Goal: Task Accomplishment & Management: Complete application form

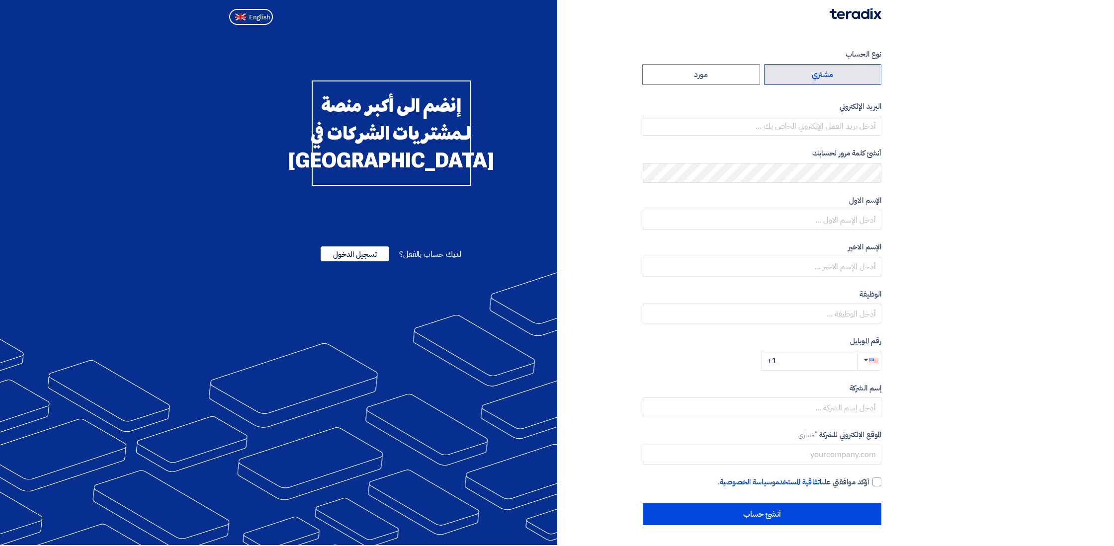
click at [806, 79] on label "مشتري" at bounding box center [823, 74] width 118 height 21
click at [806, 79] on input "مشتري" at bounding box center [822, 75] width 117 height 20
radio input "true"
click at [723, 82] on label "مورد" at bounding box center [701, 74] width 118 height 21
click at [723, 82] on input "مورد" at bounding box center [701, 75] width 117 height 20
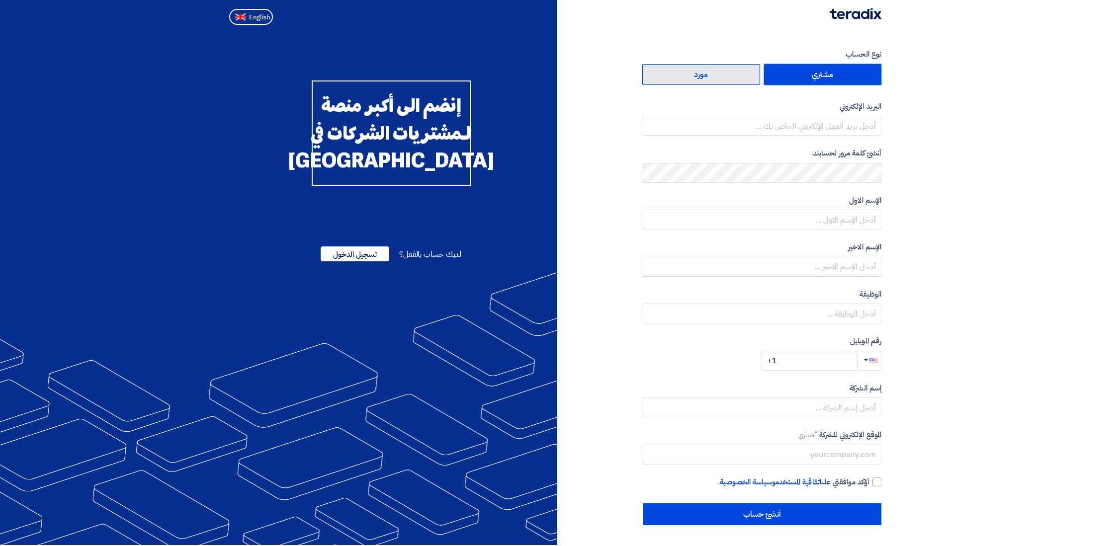
radio input "true"
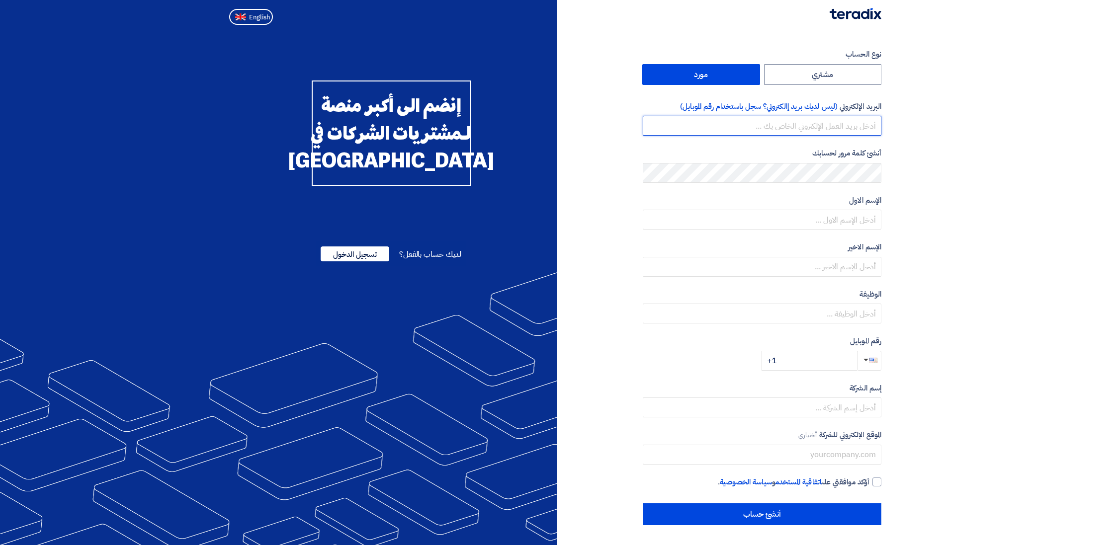
click at [797, 129] on input "email" at bounding box center [762, 126] width 239 height 20
type input "[PERSON_NAME][EMAIL_ADDRESS][PERSON_NAME][DOMAIN_NAME]"
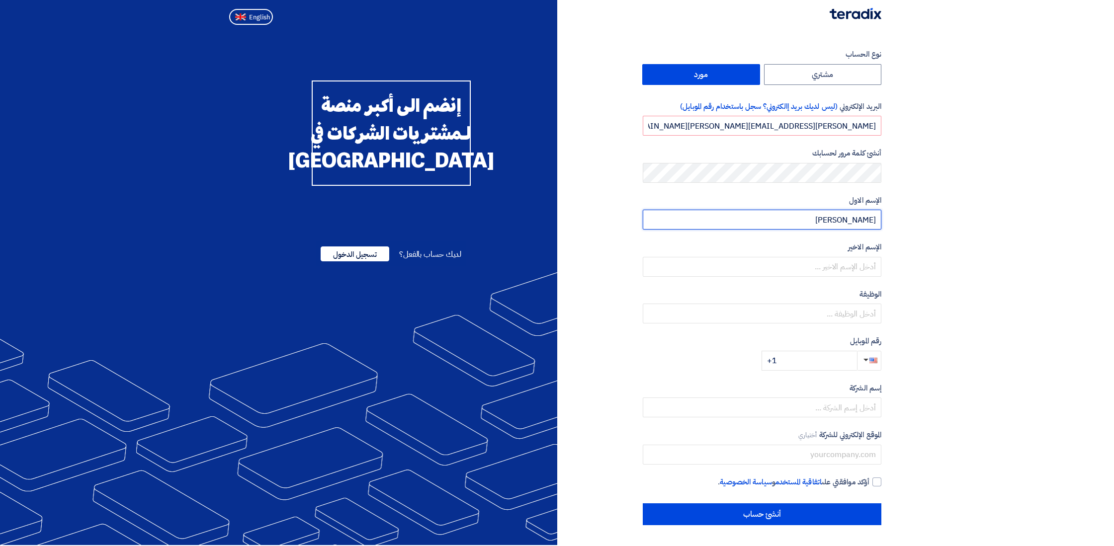
type input "[PERSON_NAME]"
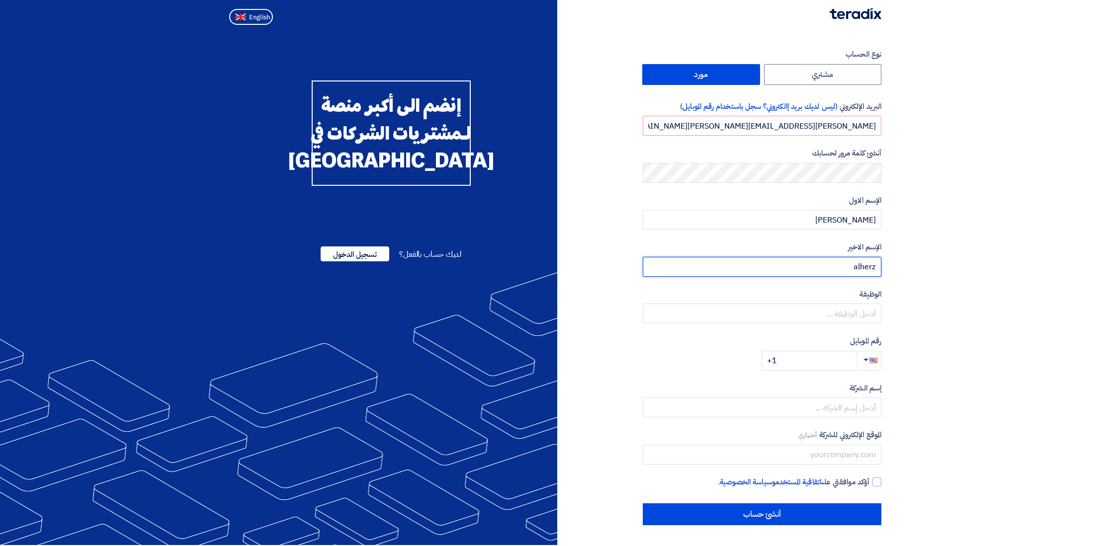
type input "alherz"
type input "SVP"
click at [874, 364] on button "button" at bounding box center [869, 361] width 24 height 20
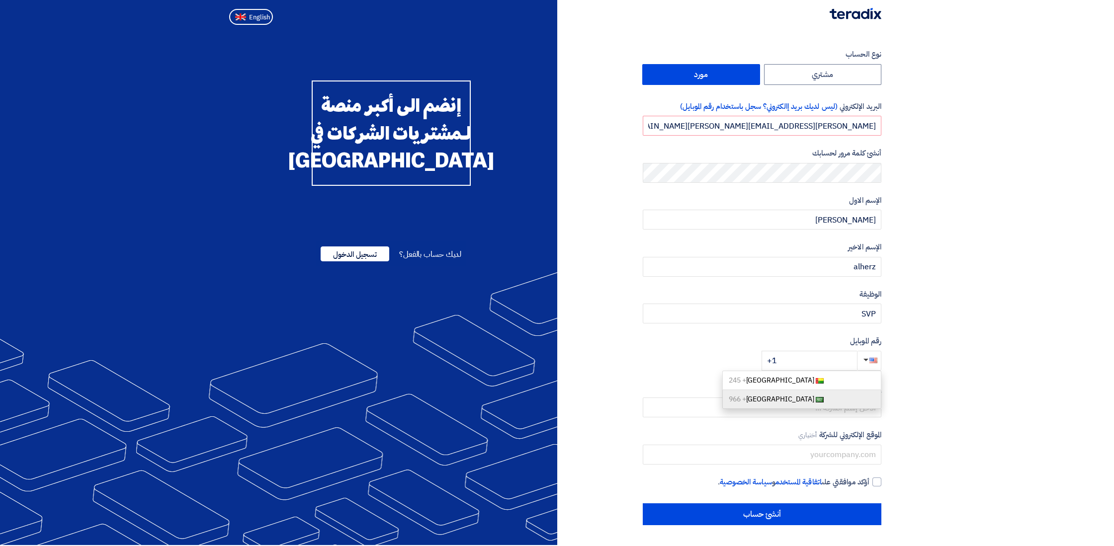
click at [788, 404] on link "[GEOGRAPHIC_DATA] + 966" at bounding box center [801, 399] width 159 height 19
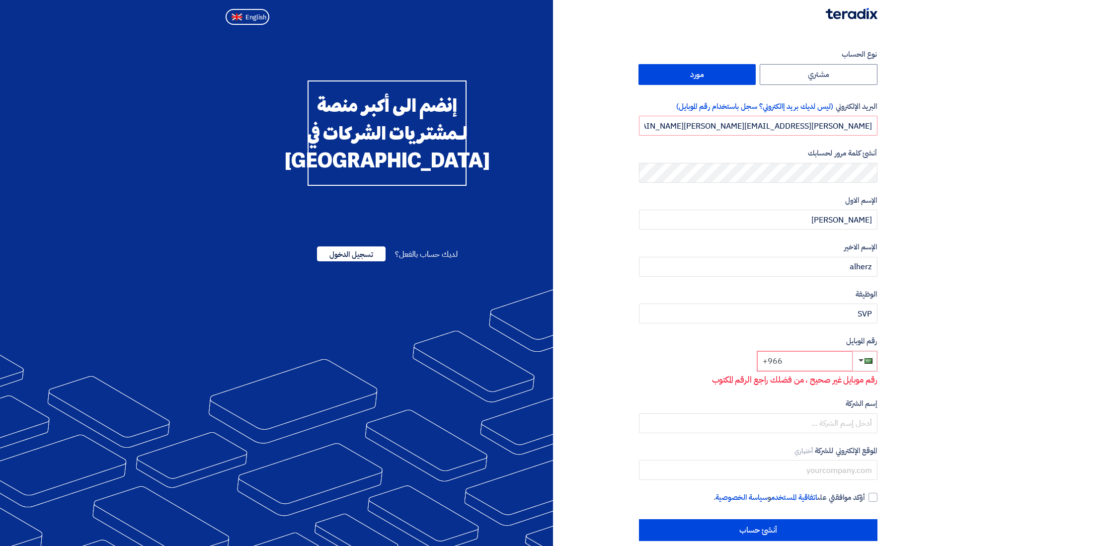
click at [798, 363] on input "+966" at bounding box center [804, 361] width 95 height 20
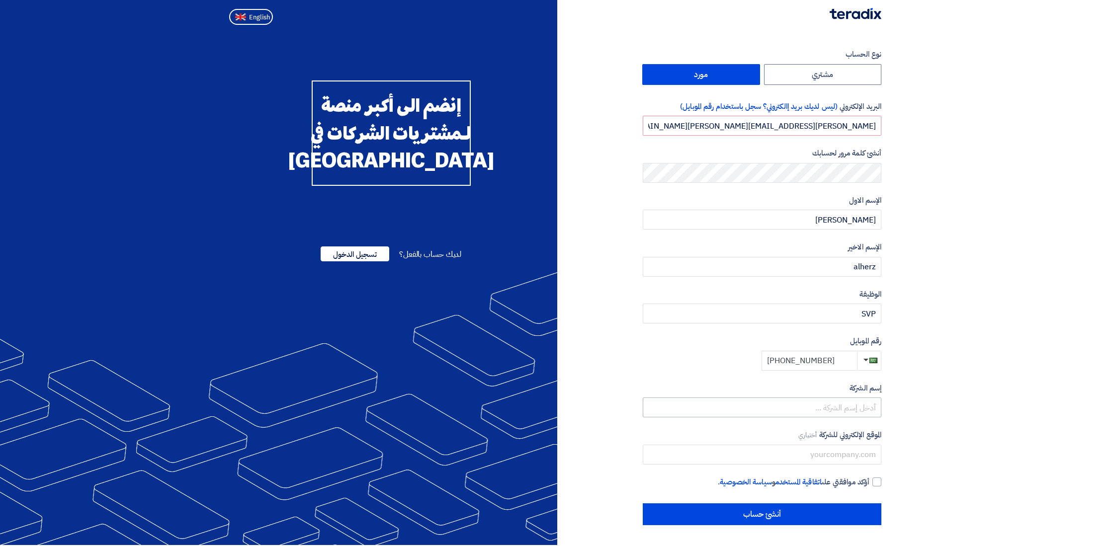
type input "[PHONE_NUMBER]"
click at [801, 406] on div "إسم الشركة" at bounding box center [762, 400] width 239 height 35
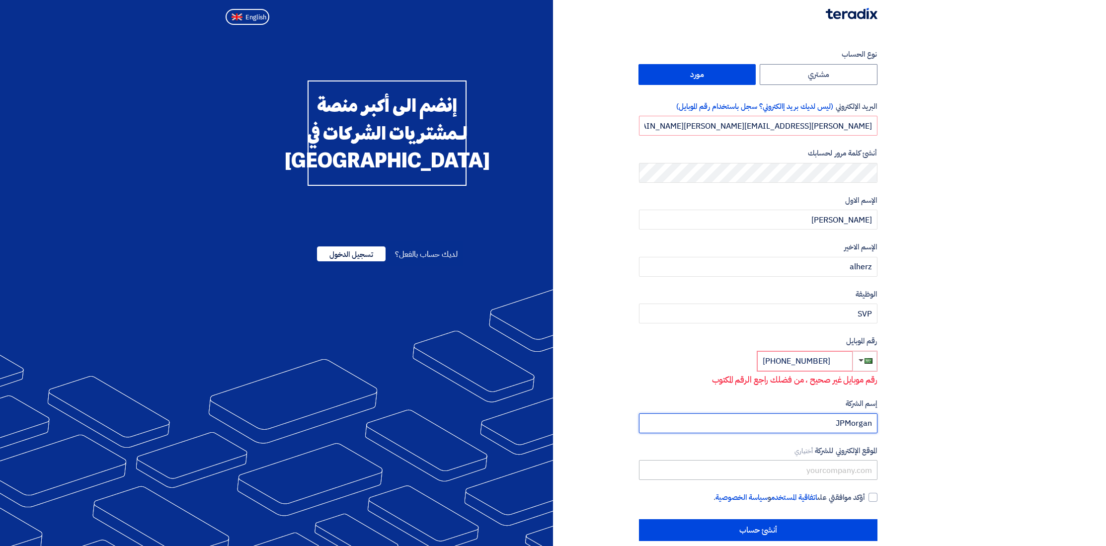
scroll to position [15, 0]
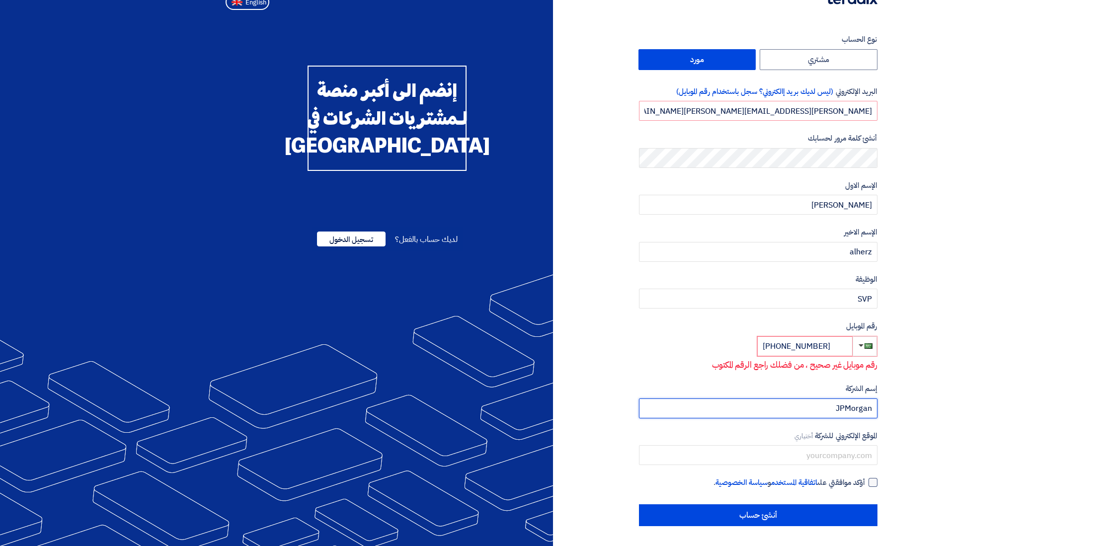
type input "JPMorgan"
click at [876, 483] on div at bounding box center [873, 482] width 9 height 9
click at [866, 483] on input "أؤكد موافقتي على اتفاقية المستخدم و سياسة الخصوصية ." at bounding box center [746, 487] width 239 height 20
checkbox input "true"
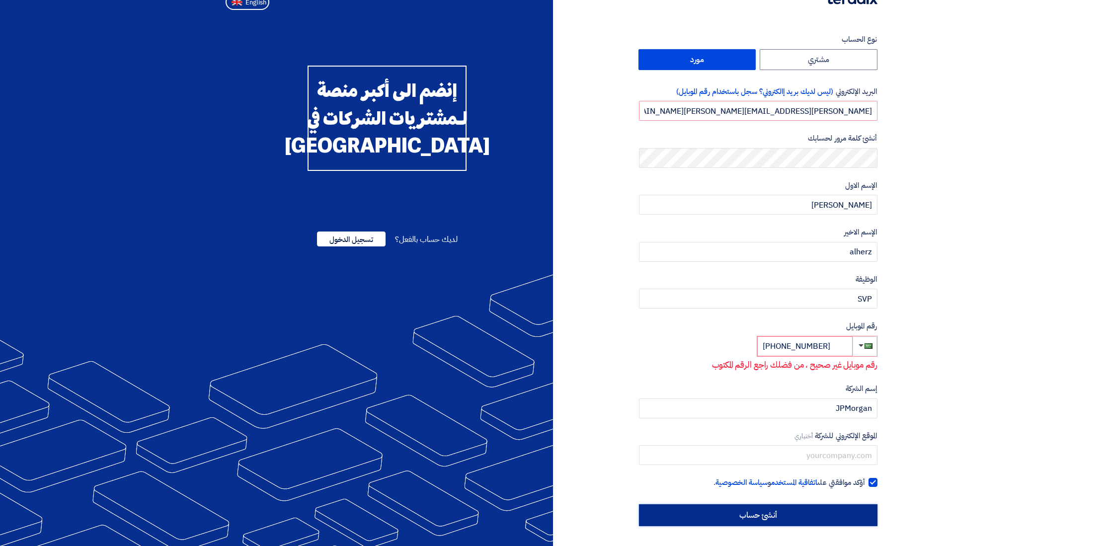
click at [816, 521] on input "أنشئ حساب" at bounding box center [758, 515] width 239 height 22
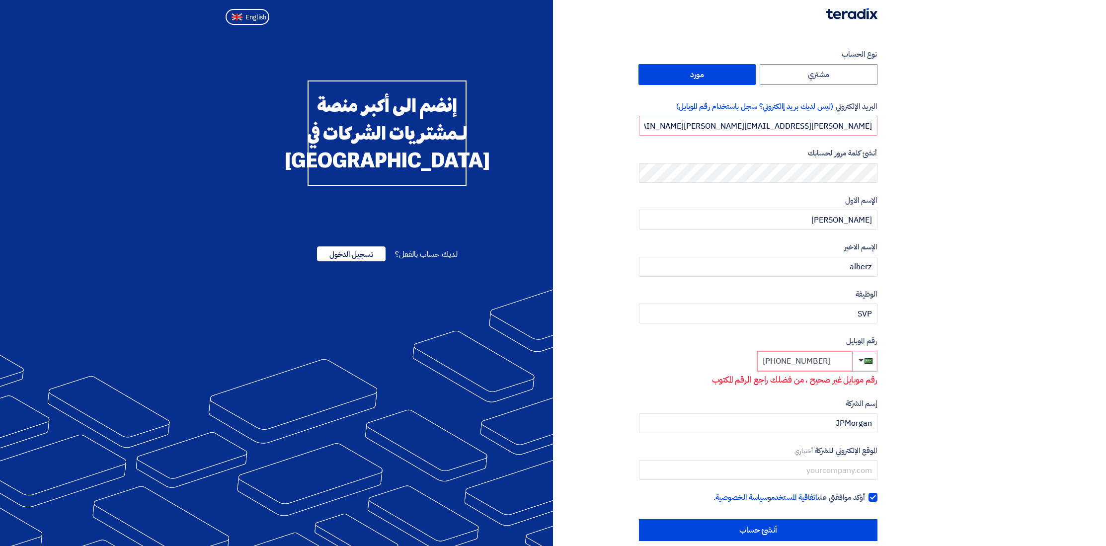
click at [782, 362] on input "[PHONE_NUMBER]" at bounding box center [804, 361] width 95 height 20
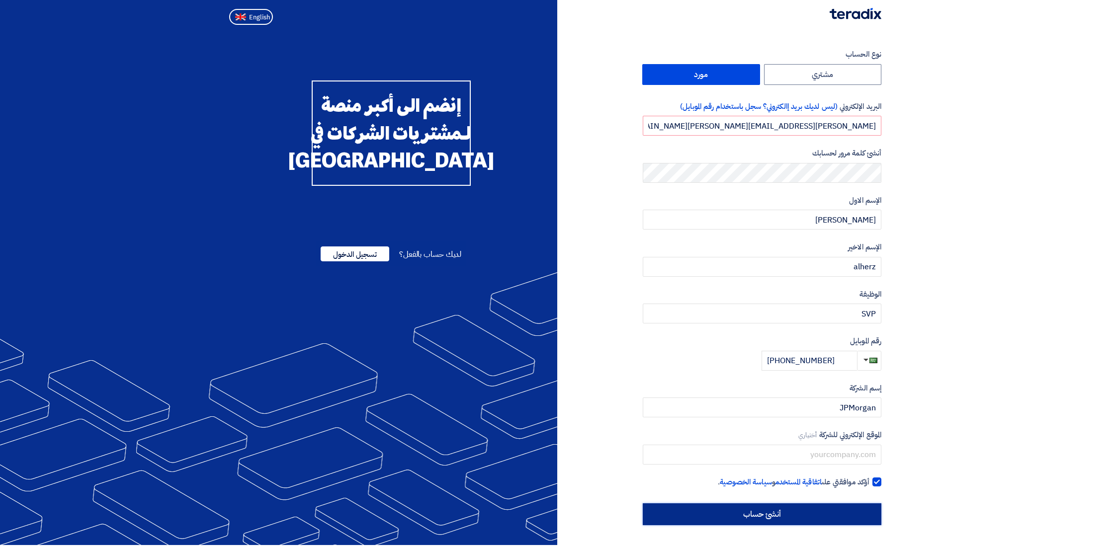
click at [770, 515] on div "نوع الحساب مشتري مورد البريد الإلكتروني (ليس لديك بريد إالكتروني؟ سجل باستخدام …" at bounding box center [762, 287] width 239 height 477
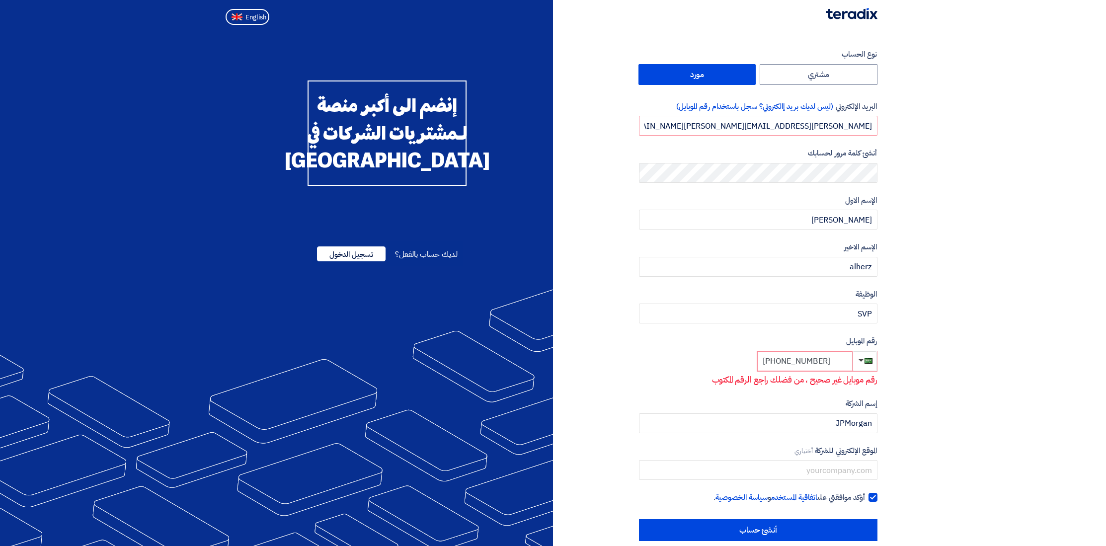
drag, startPoint x: 767, startPoint y: 363, endPoint x: 759, endPoint y: 362, distance: 8.0
click at [759, 362] on input "[PHONE_NUMBER]" at bounding box center [804, 361] width 95 height 20
click at [783, 534] on input "أنشئ حساب" at bounding box center [758, 530] width 239 height 22
drag, startPoint x: 774, startPoint y: 361, endPoint x: 761, endPoint y: 361, distance: 12.4
click at [761, 361] on input "00966550543439" at bounding box center [805, 361] width 95 height 20
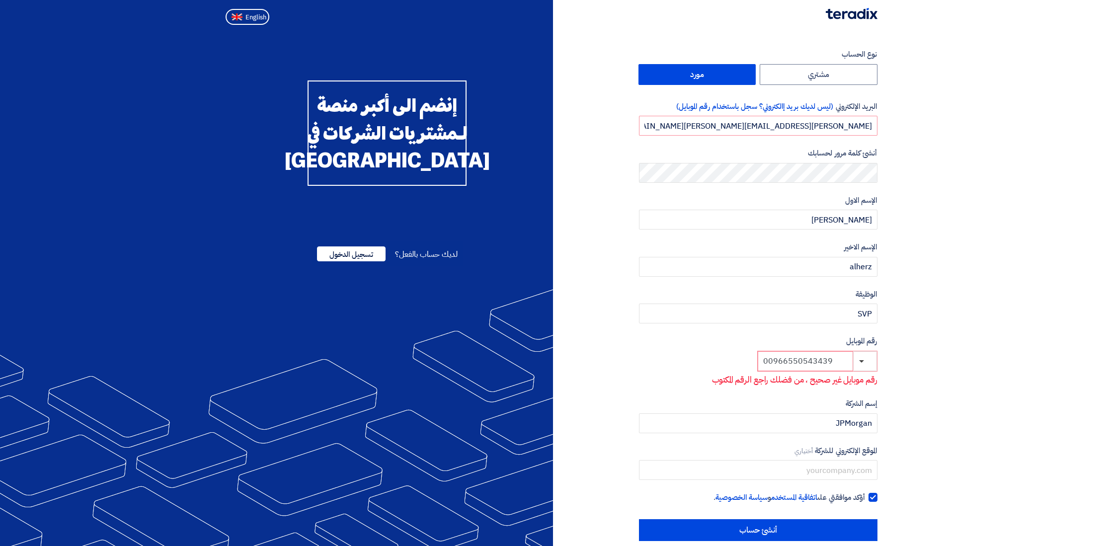
drag, startPoint x: 788, startPoint y: 360, endPoint x: 723, endPoint y: 361, distance: 65.1
click at [723, 361] on div "رقم الموبايل 00966550543439 رقم موبايل غير صحيح ، من فضلك راجع الرقم المكتوب" at bounding box center [758, 360] width 239 height 51
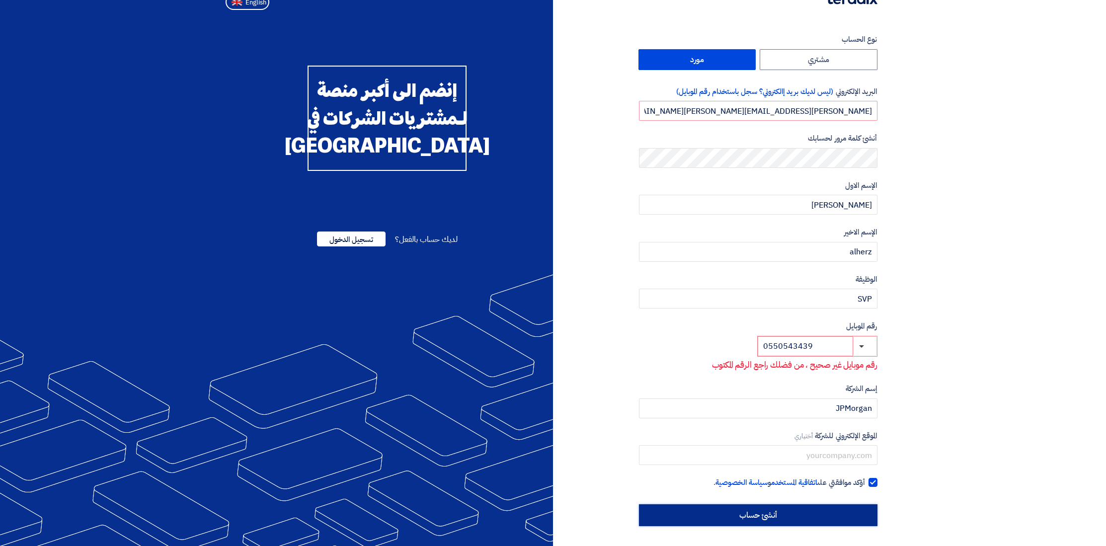
click at [817, 512] on input "أنشئ حساب" at bounding box center [758, 515] width 239 height 22
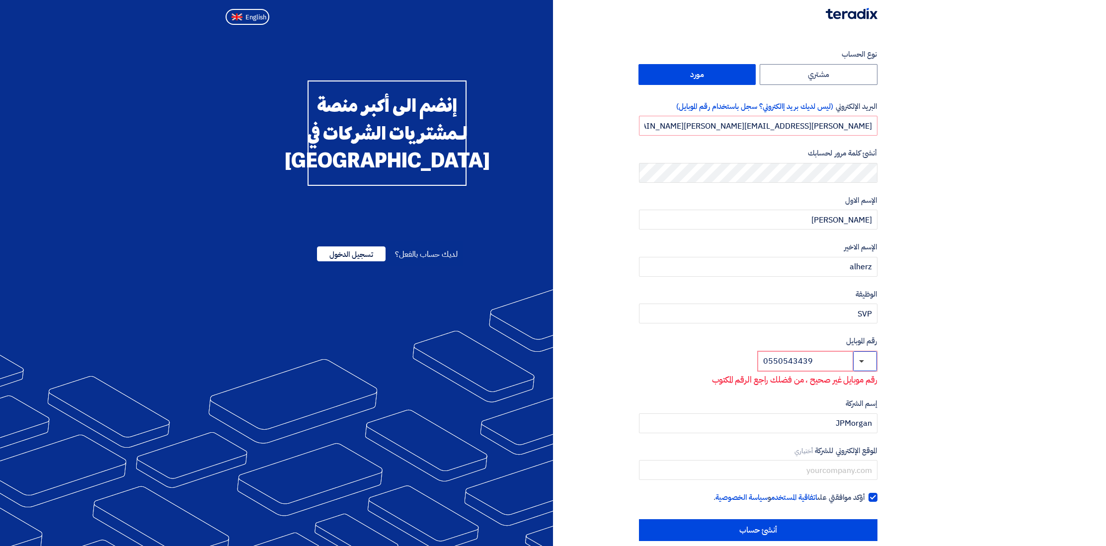
click at [859, 363] on button "button" at bounding box center [865, 361] width 24 height 20
click at [751, 382] on span "[GEOGRAPHIC_DATA] + 966" at bounding box center [767, 381] width 85 height 10
type input "[PHONE_NUMBER]"
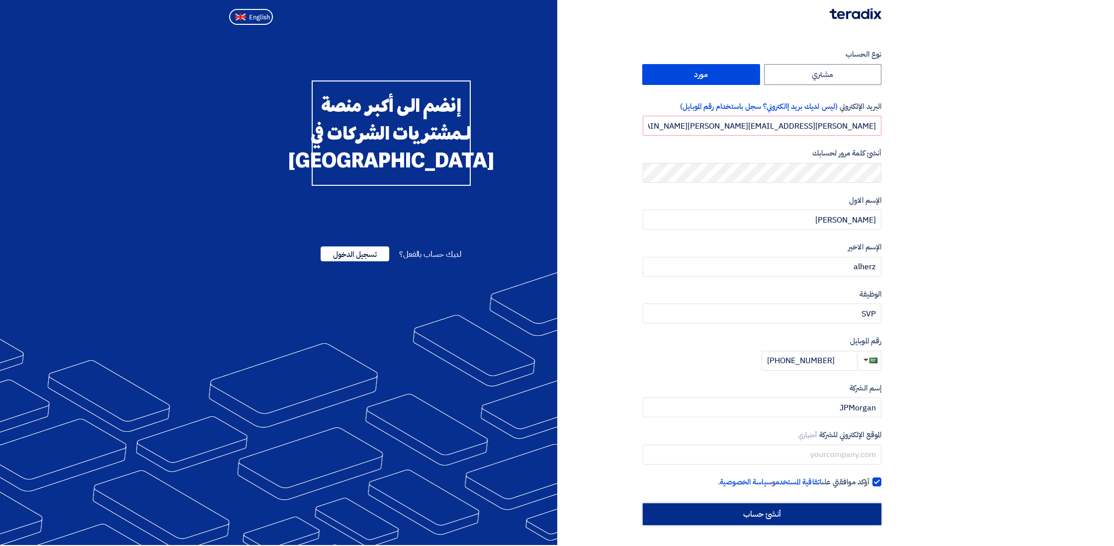
click at [824, 521] on input "أنشئ حساب" at bounding box center [762, 514] width 239 height 22
click at [755, 514] on input "أنشئ حساب" at bounding box center [762, 514] width 239 height 22
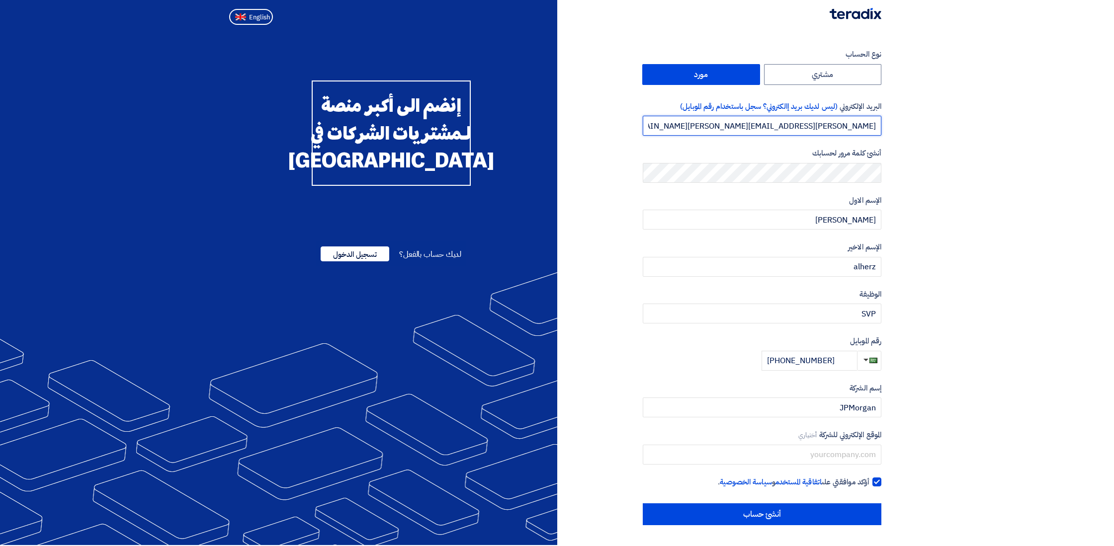
click at [747, 130] on input "[PERSON_NAME][EMAIL_ADDRESS][PERSON_NAME][DOMAIN_NAME]" at bounding box center [762, 126] width 239 height 20
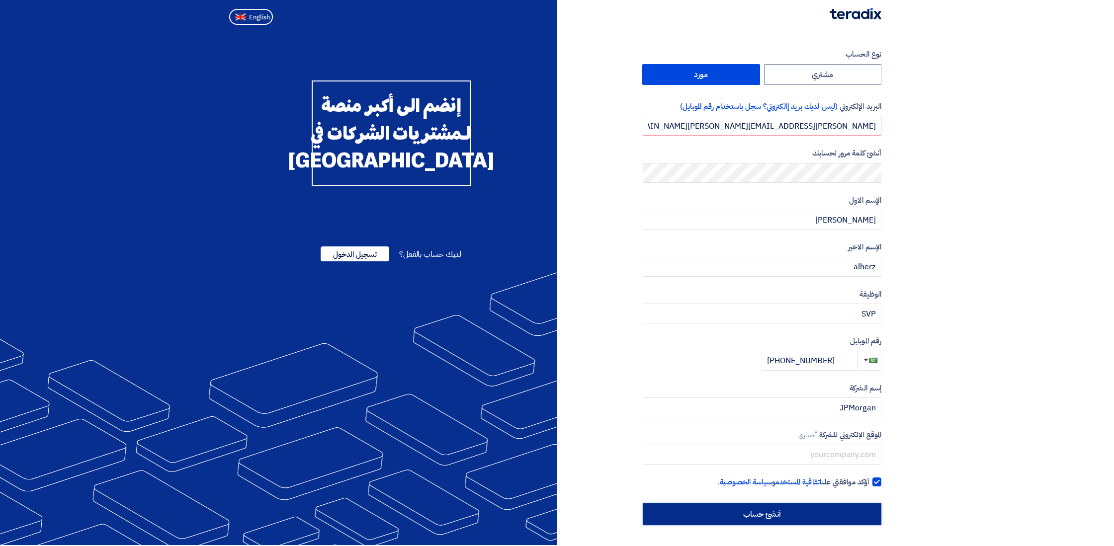
click at [752, 513] on input "أنشئ حساب" at bounding box center [762, 514] width 239 height 22
click at [755, 512] on input "أنشئ حساب" at bounding box center [762, 514] width 239 height 22
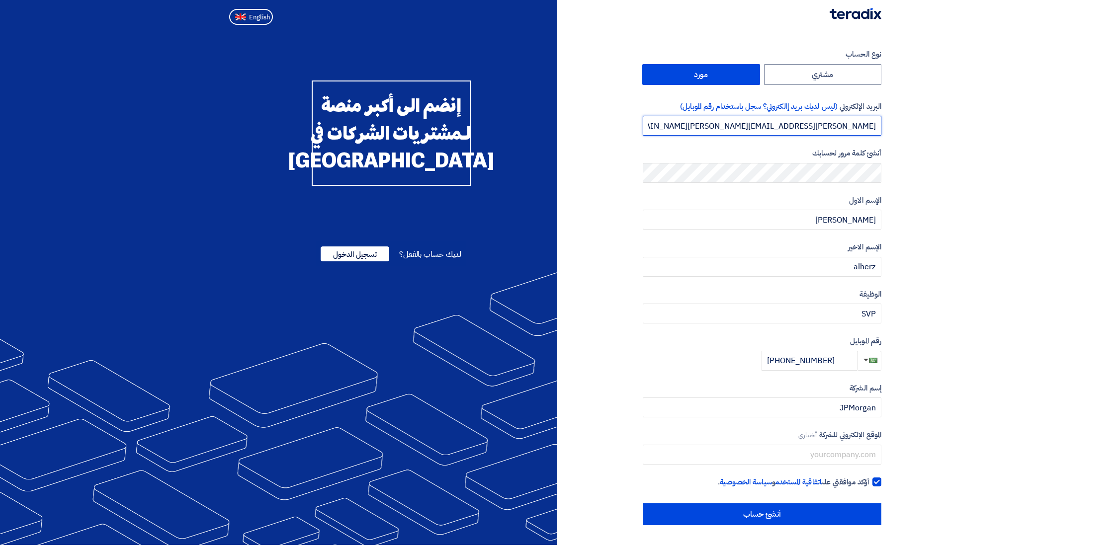
click at [756, 125] on input "[PERSON_NAME][EMAIL_ADDRESS][PERSON_NAME][DOMAIN_NAME]" at bounding box center [762, 126] width 239 height 20
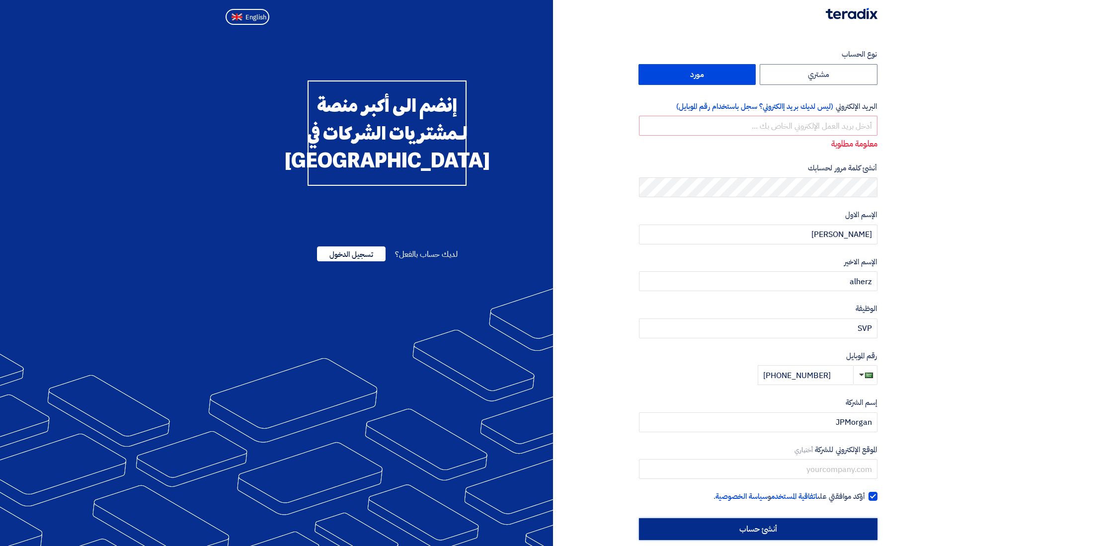
click at [791, 526] on input "أنشئ حساب" at bounding box center [758, 529] width 239 height 22
click at [741, 110] on span "(ليس لديك بريد إالكتروني؟ سجل باستخدام رقم الموبايل)" at bounding box center [755, 106] width 158 height 11
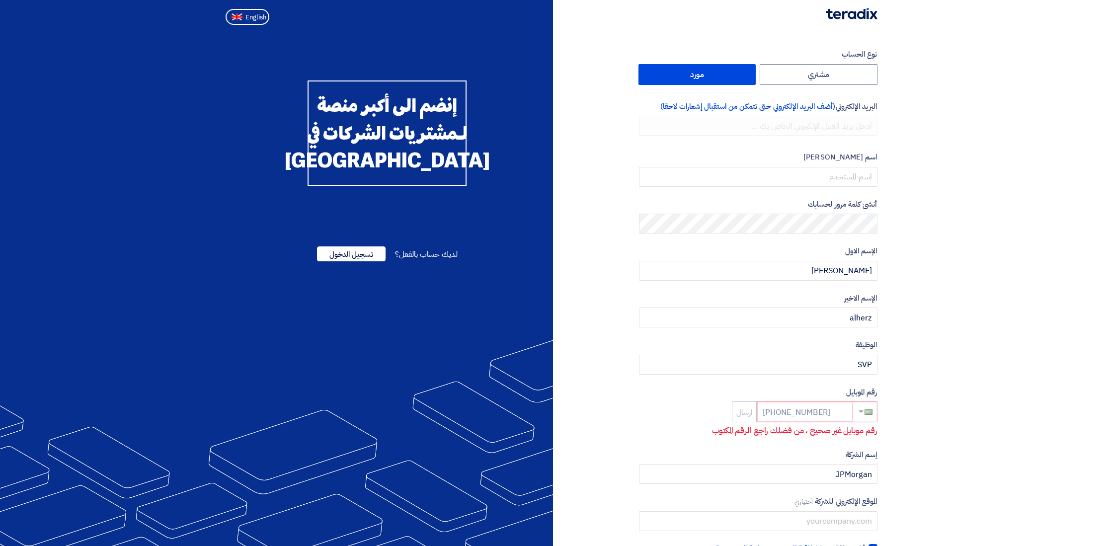
scroll to position [66, 0]
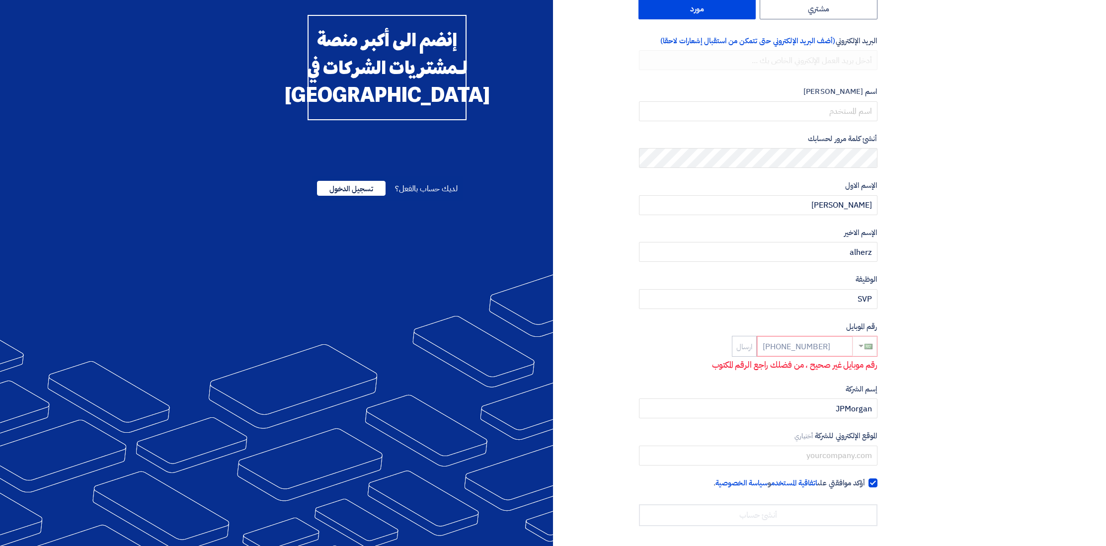
click at [787, 347] on div "[PHONE_NUMBER]" at bounding box center [817, 346] width 120 height 20
click at [807, 347] on div "[PHONE_NUMBER]" at bounding box center [817, 346] width 120 height 20
click at [729, 40] on span "(أضف البريد الإلكتروني حتى تتمكن من استقبال إشعارات لاحقا)" at bounding box center [748, 40] width 175 height 11
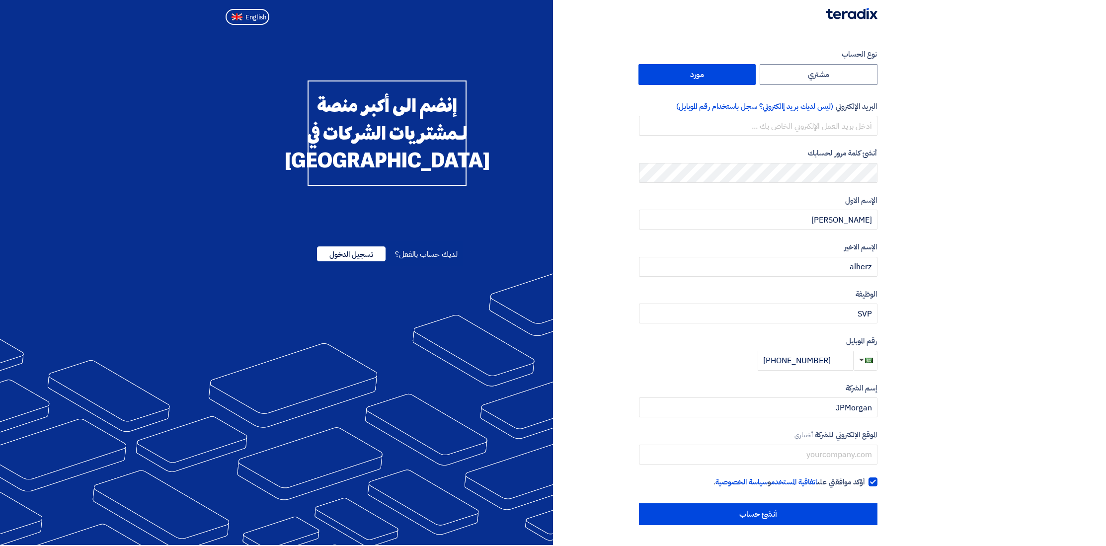
scroll to position [0, 0]
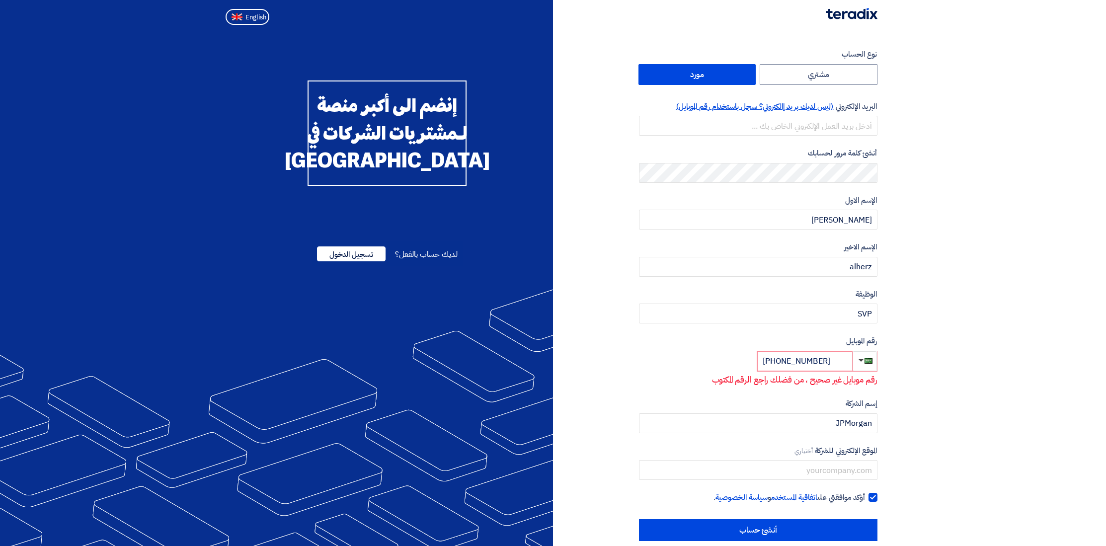
click at [730, 105] on span "(ليس لديك بريد إالكتروني؟ سجل باستخدام رقم الموبايل)" at bounding box center [755, 106] width 158 height 11
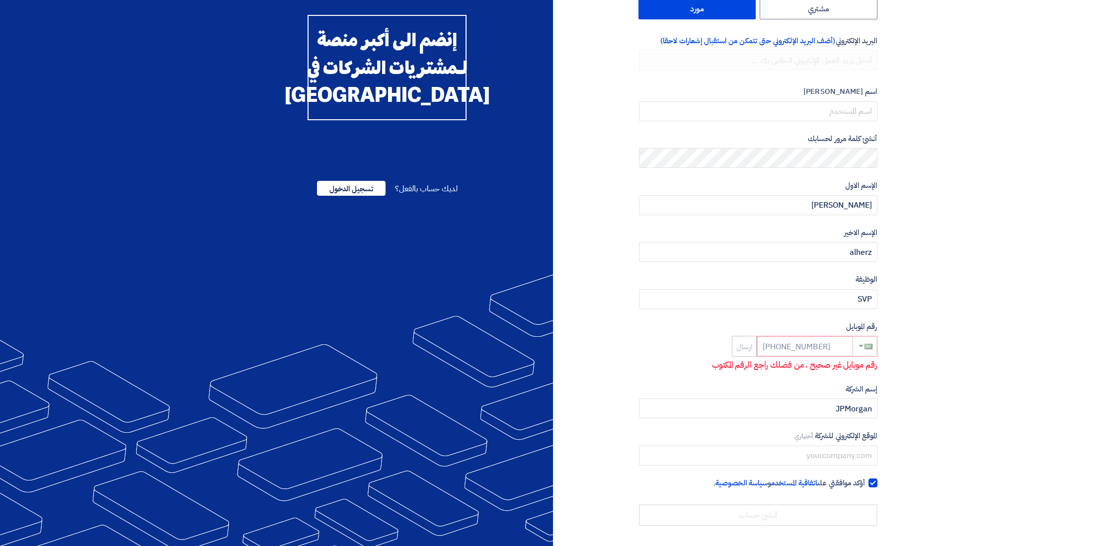
scroll to position [16, 0]
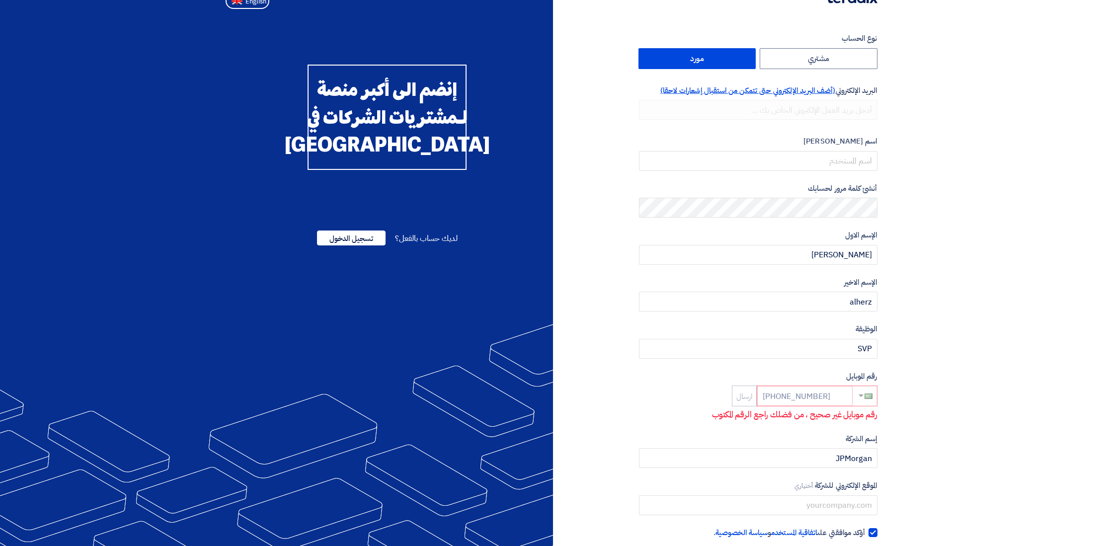
click at [761, 89] on span "(أضف البريد الإلكتروني حتى تتمكن من استقبال إشعارات لاحقا)" at bounding box center [748, 90] width 175 height 11
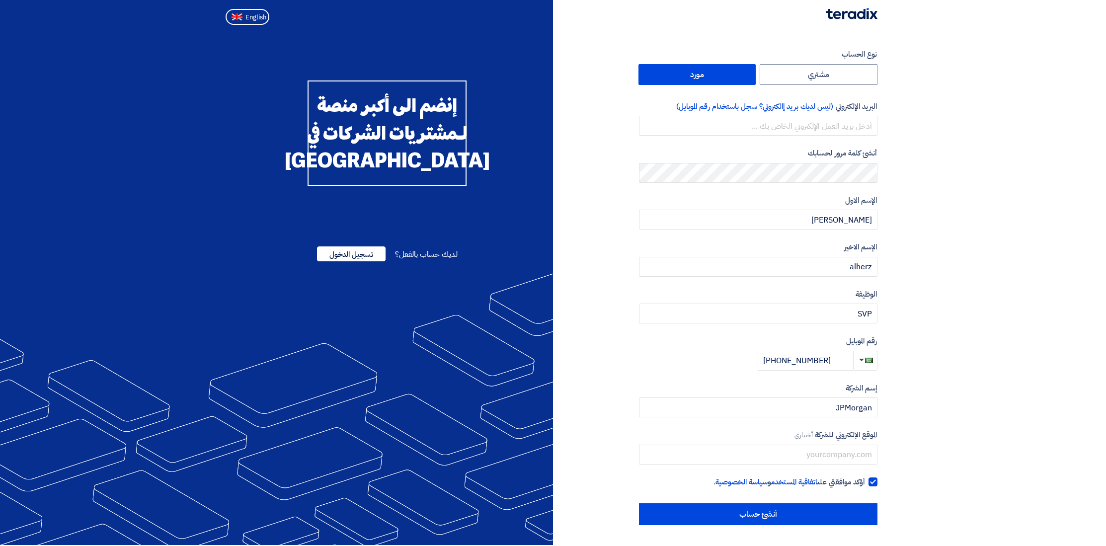
scroll to position [0, 0]
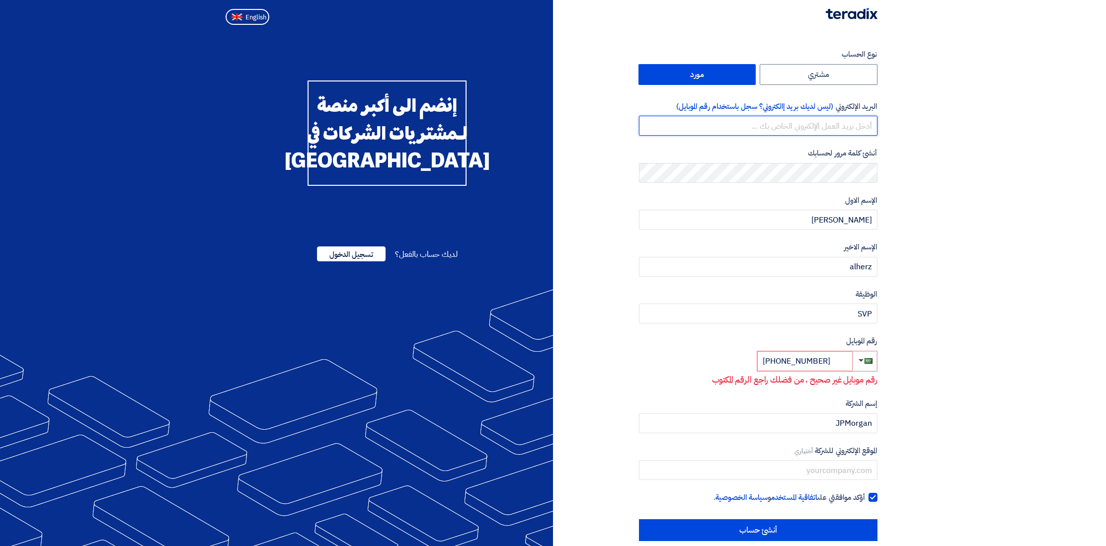
click at [824, 131] on input "email" at bounding box center [758, 126] width 239 height 20
type input "[PERSON_NAME][EMAIL_ADDRESS][PERSON_NAME][DOMAIN_NAME]"
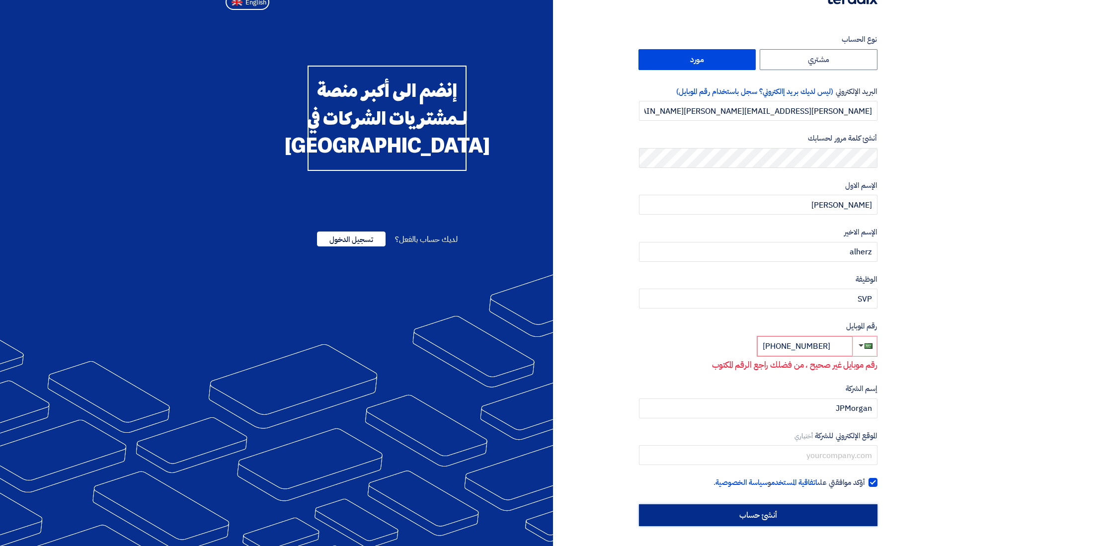
click at [759, 513] on input "أنشئ حساب" at bounding box center [758, 515] width 239 height 22
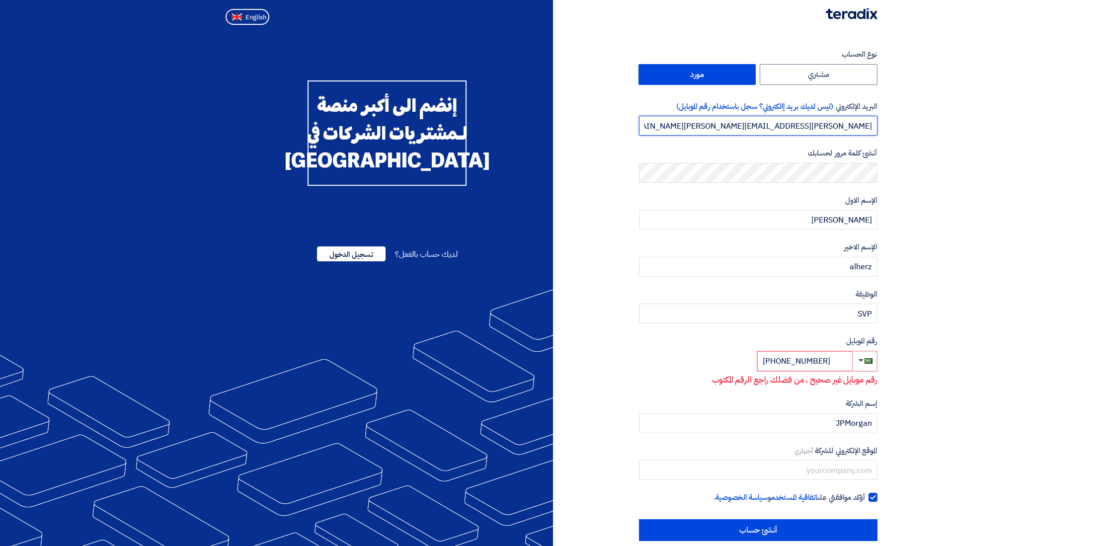
click at [869, 119] on input "[PERSON_NAME][EMAIL_ADDRESS][PERSON_NAME][DOMAIN_NAME]" at bounding box center [758, 126] width 239 height 20
click at [919, 125] on section "نوع الحساب مشتري مورد البريد الإلكتروني (ليس لديك بريد إالكتروني؟ سجل باستخدام …" at bounding box center [553, 295] width 1106 height 532
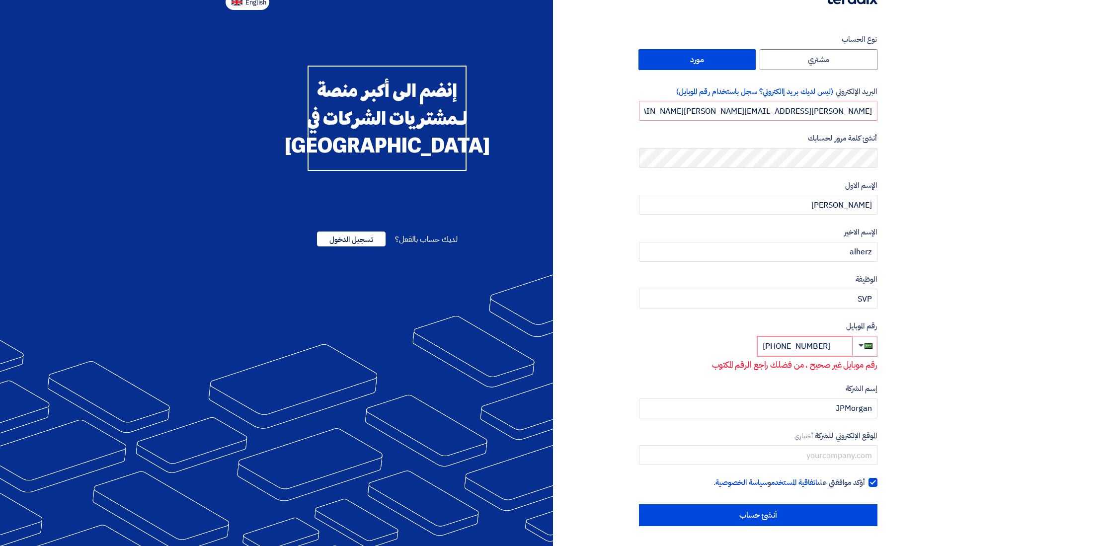
click at [236, 2] on img at bounding box center [237, 2] width 11 height 7
type input "Register"
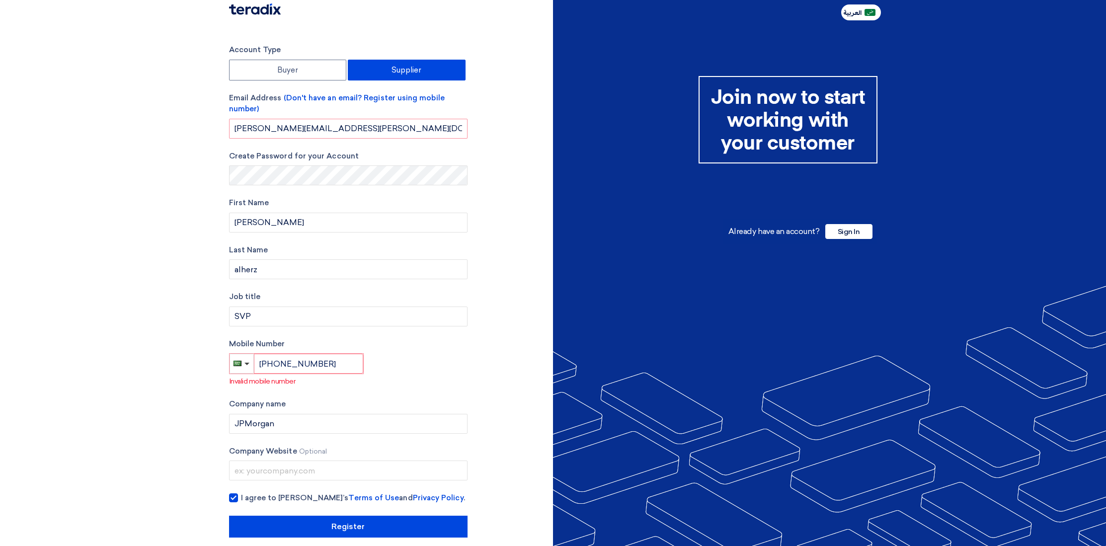
scroll to position [16, 0]
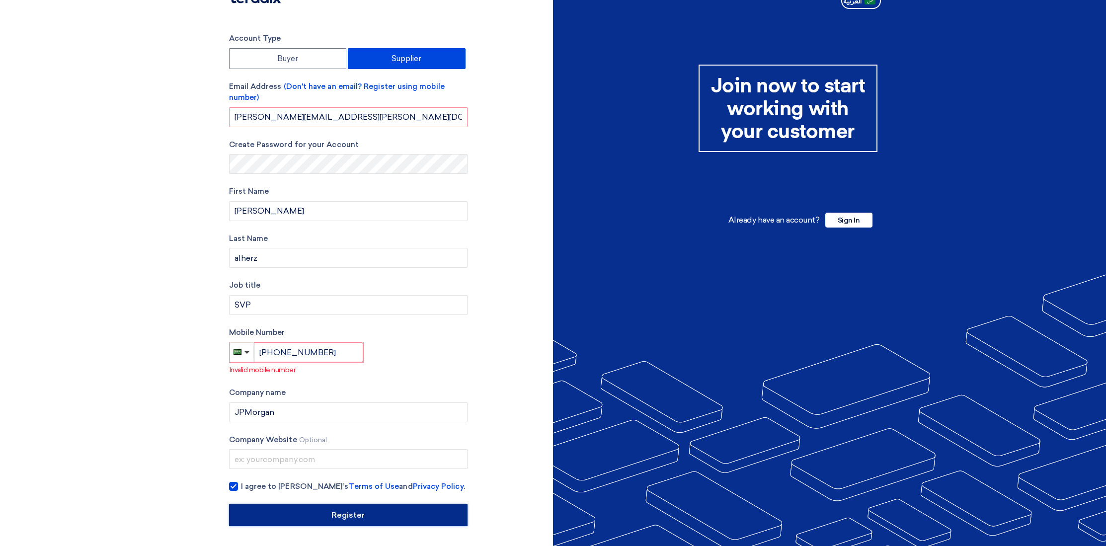
click at [306, 512] on input "Register" at bounding box center [348, 515] width 239 height 22
click at [285, 351] on input "[PHONE_NUMBER]" at bounding box center [308, 352] width 109 height 20
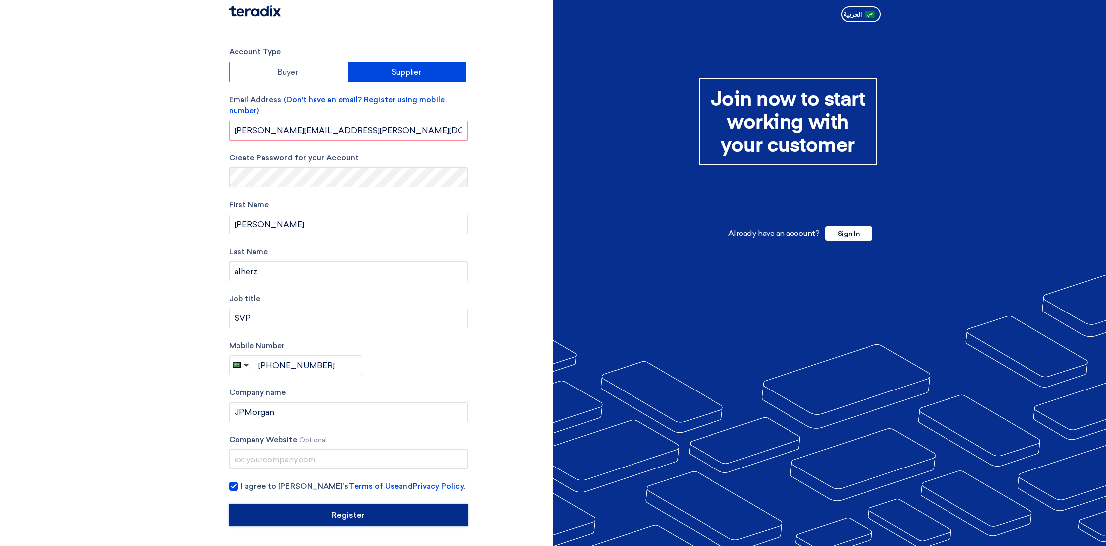
click at [301, 514] on input "Register" at bounding box center [348, 515] width 239 height 22
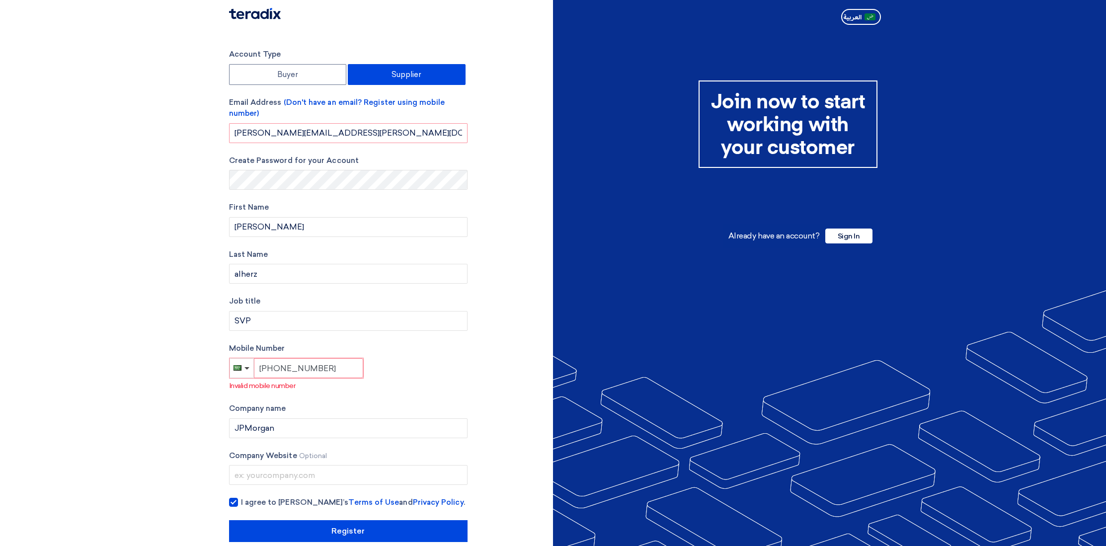
click at [280, 367] on input "[PHONE_NUMBER]" at bounding box center [308, 368] width 109 height 20
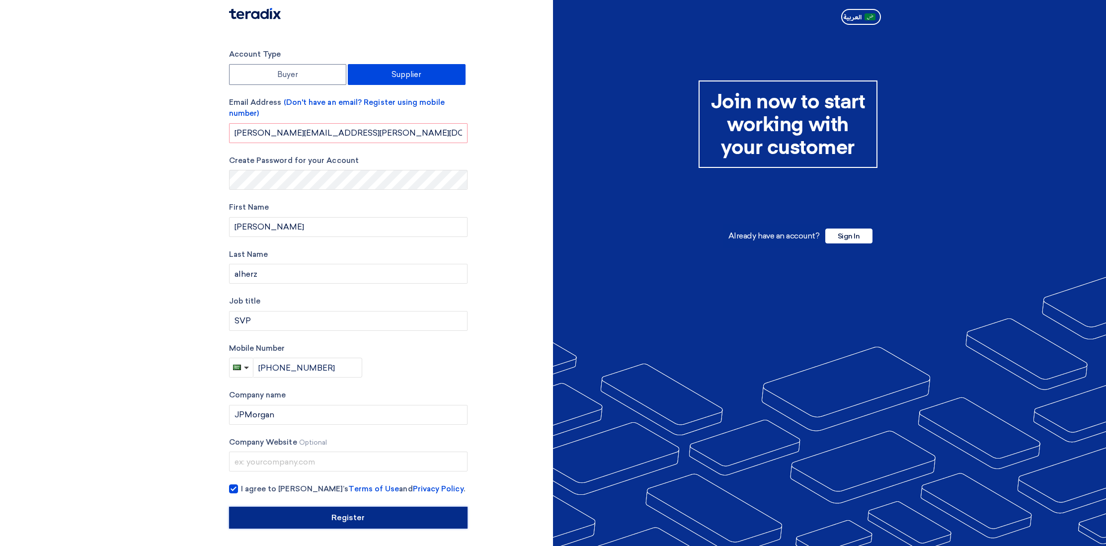
click at [292, 512] on input "Register" at bounding box center [348, 518] width 239 height 22
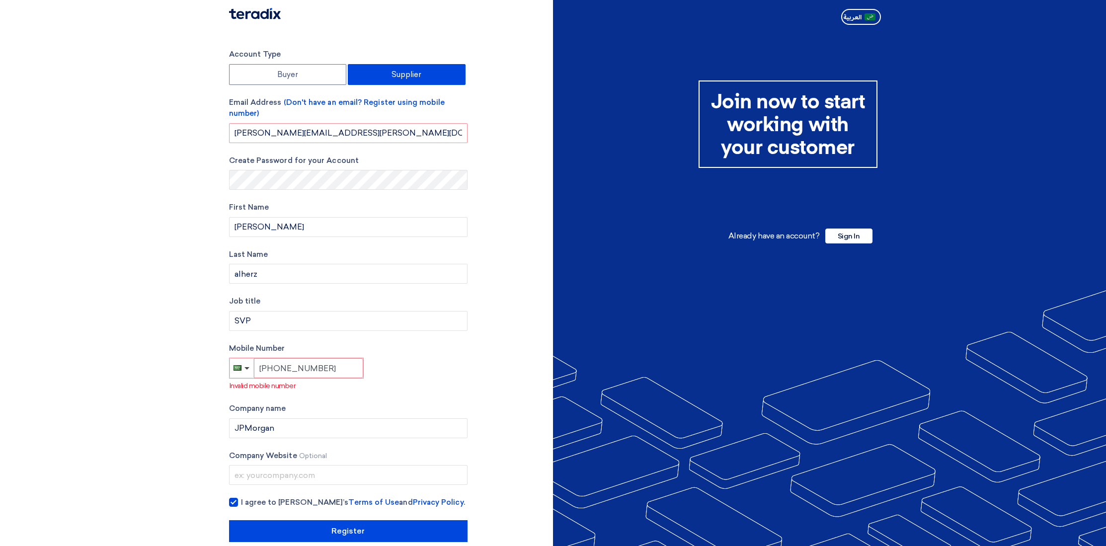
click at [282, 369] on input "[PHONE_NUMBER]" at bounding box center [308, 368] width 109 height 20
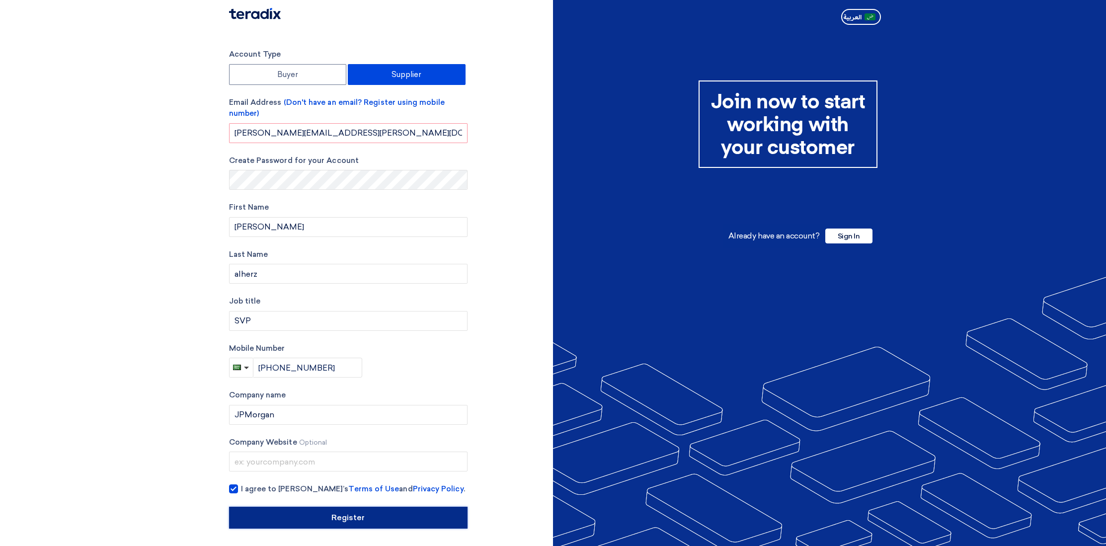
click at [302, 512] on input "Register" at bounding box center [348, 518] width 239 height 22
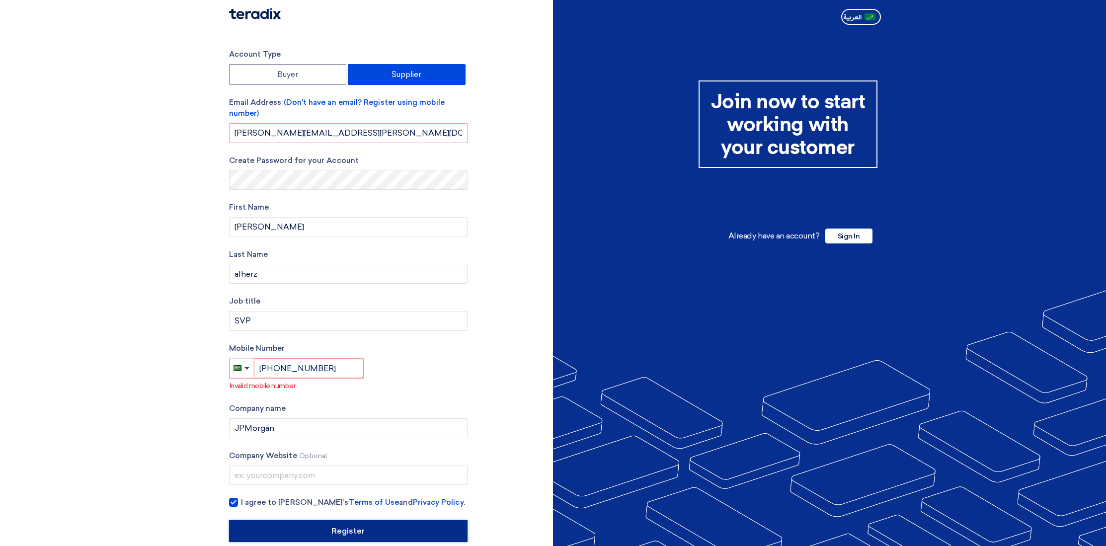
scroll to position [16, 0]
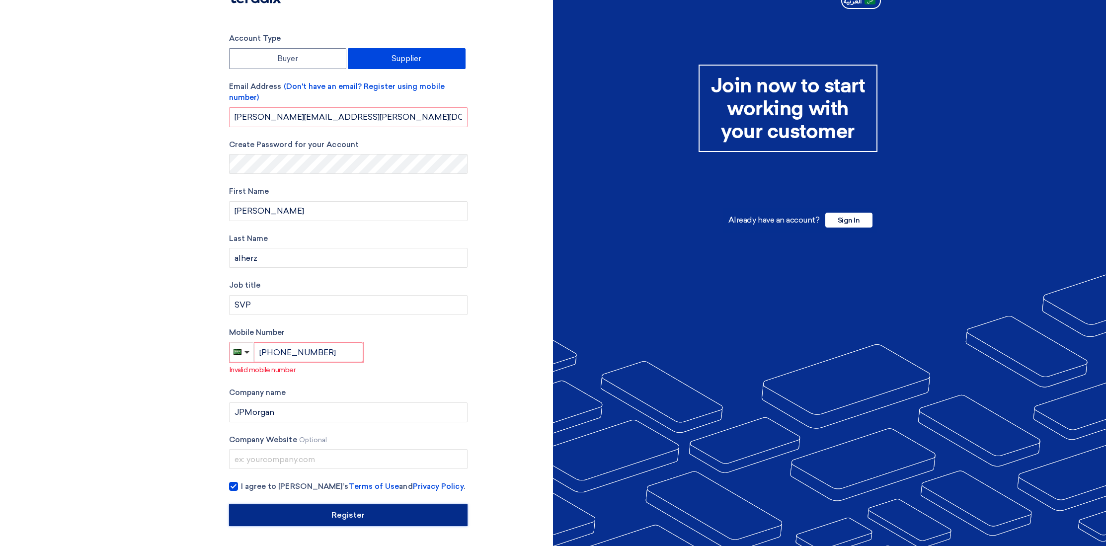
click at [340, 511] on input "Register" at bounding box center [348, 515] width 239 height 22
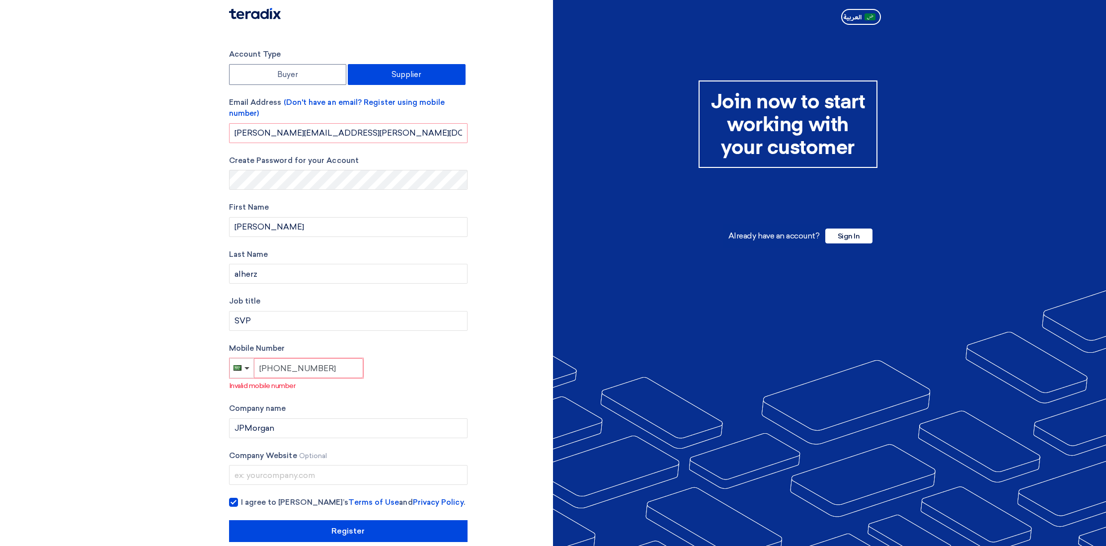
click at [279, 369] on input "[PHONE_NUMBER]" at bounding box center [308, 368] width 109 height 20
click at [245, 369] on span "button" at bounding box center [247, 368] width 5 height 2
click at [252, 383] on link "[GEOGRAPHIC_DATA] + 966" at bounding box center [309, 387] width 159 height 19
type input "[PHONE_NUMBER]"
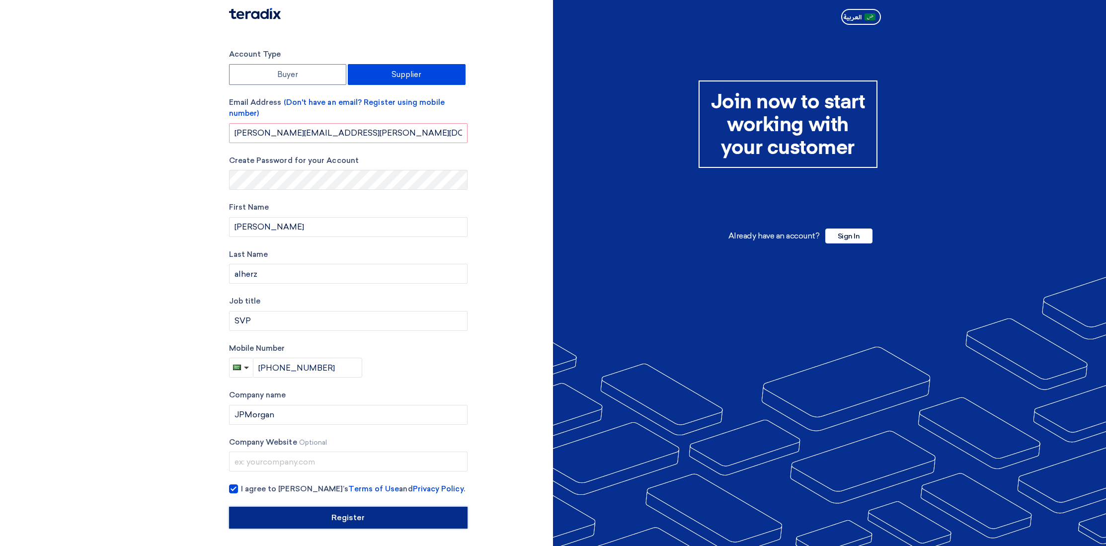
click at [343, 520] on input "Register" at bounding box center [348, 518] width 239 height 22
click at [356, 103] on span "(Don't have an email? Register using mobile number)" at bounding box center [337, 108] width 216 height 20
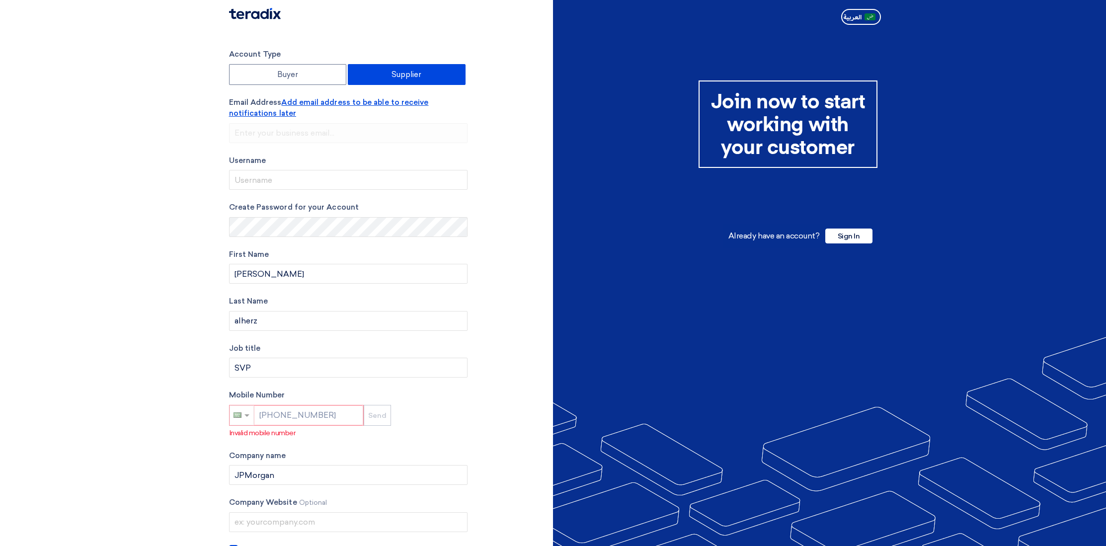
click at [327, 101] on span "Add email address to be able to receive notifications later" at bounding box center [329, 108] width 200 height 20
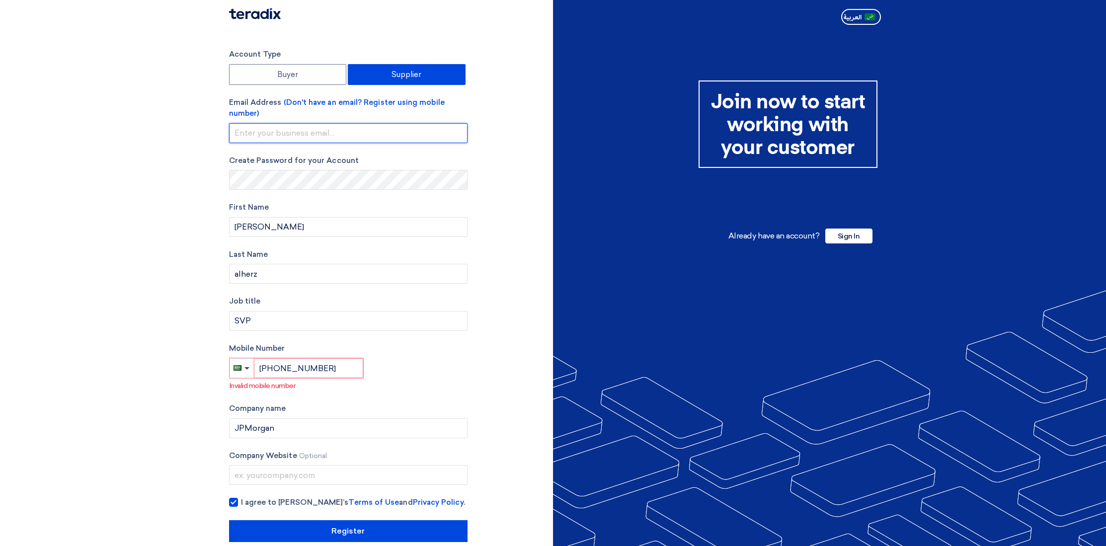
click at [291, 128] on input "email" at bounding box center [348, 133] width 239 height 20
type input "[PERSON_NAME][EMAIL_ADDRESS][PERSON_NAME][DOMAIN_NAME]"
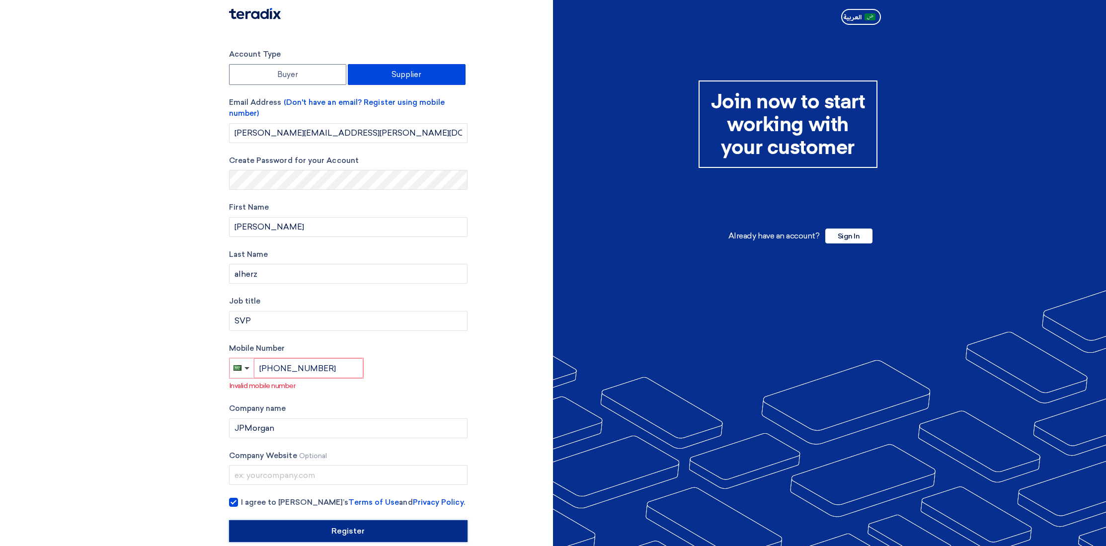
click at [346, 522] on input "Register" at bounding box center [348, 531] width 239 height 22
drag, startPoint x: 281, startPoint y: 370, endPoint x: 218, endPoint y: 368, distance: 62.7
click at [218, 368] on section "Account Type Buyer Supplier Email Address (Don't have an email? Register using …" at bounding box center [553, 295] width 1106 height 533
click at [343, 534] on input "Register" at bounding box center [348, 531] width 239 height 22
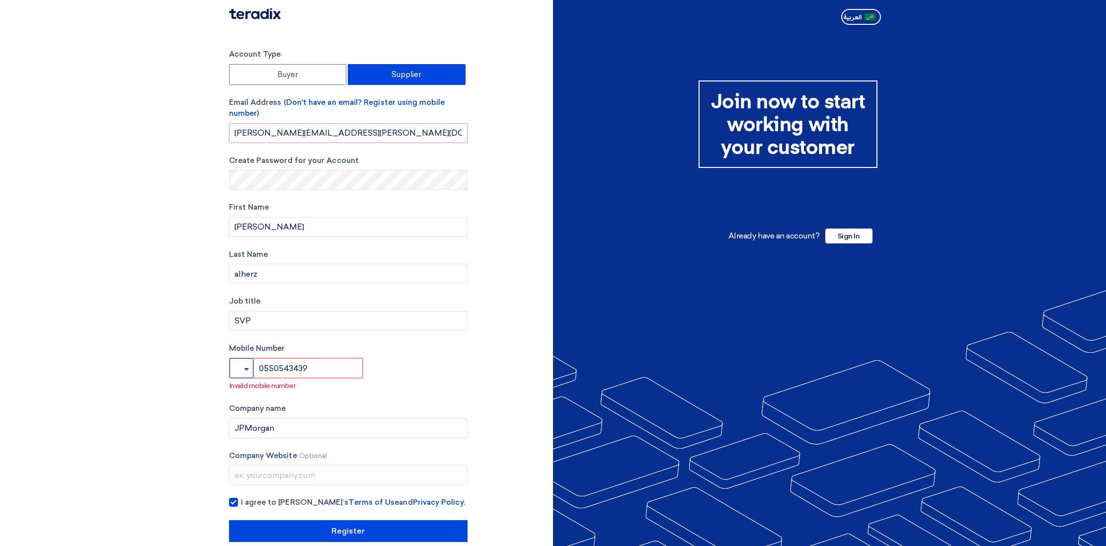
click at [251, 369] on button "button" at bounding box center [242, 368] width 24 height 20
click at [261, 405] on span "[GEOGRAPHIC_DATA] + 966" at bounding box center [289, 407] width 89 height 8
type input "[PHONE_NUMBER]"
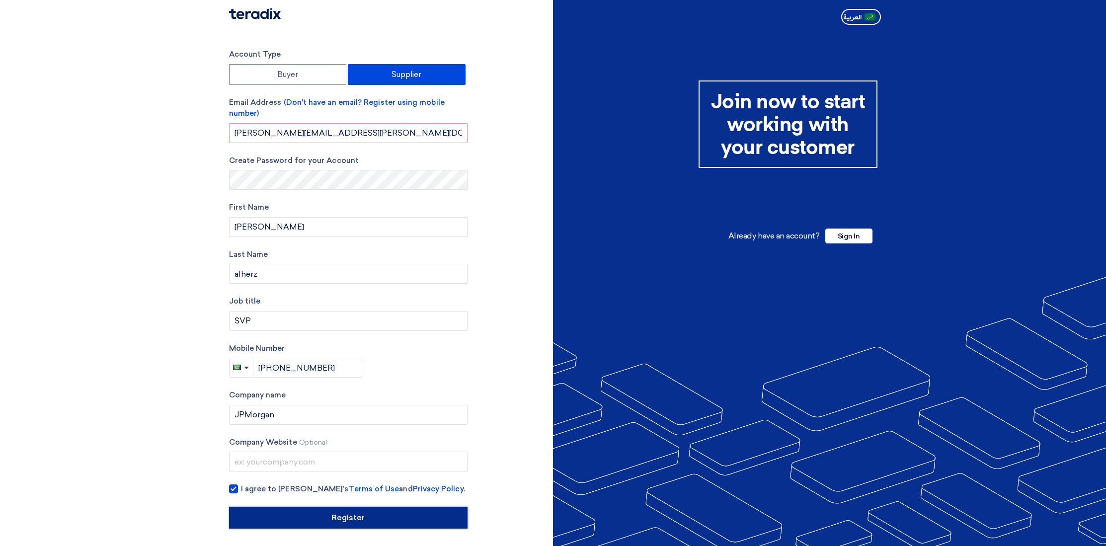
click at [336, 522] on input "Register" at bounding box center [348, 518] width 239 height 22
click at [350, 518] on input "Register" at bounding box center [348, 518] width 239 height 22
click at [323, 516] on input "Register" at bounding box center [348, 518] width 239 height 22
click at [330, 520] on input "Register" at bounding box center [348, 518] width 239 height 22
click at [316, 516] on input "Register" at bounding box center [348, 518] width 239 height 22
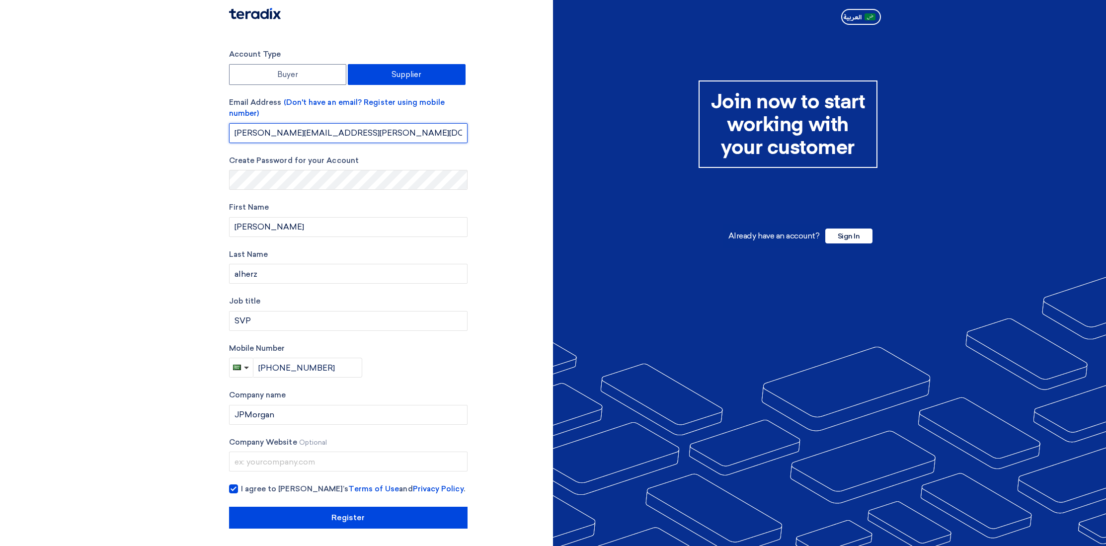
drag, startPoint x: 339, startPoint y: 134, endPoint x: 304, endPoint y: 132, distance: 35.4
click at [304, 132] on input "[PERSON_NAME][EMAIL_ADDRESS][PERSON_NAME][DOMAIN_NAME]" at bounding box center [348, 133] width 239 height 20
click at [379, 129] on input "[PERSON_NAME][EMAIL_ADDRESS][PERSON_NAME][DOMAIN_NAME]" at bounding box center [348, 133] width 239 height 20
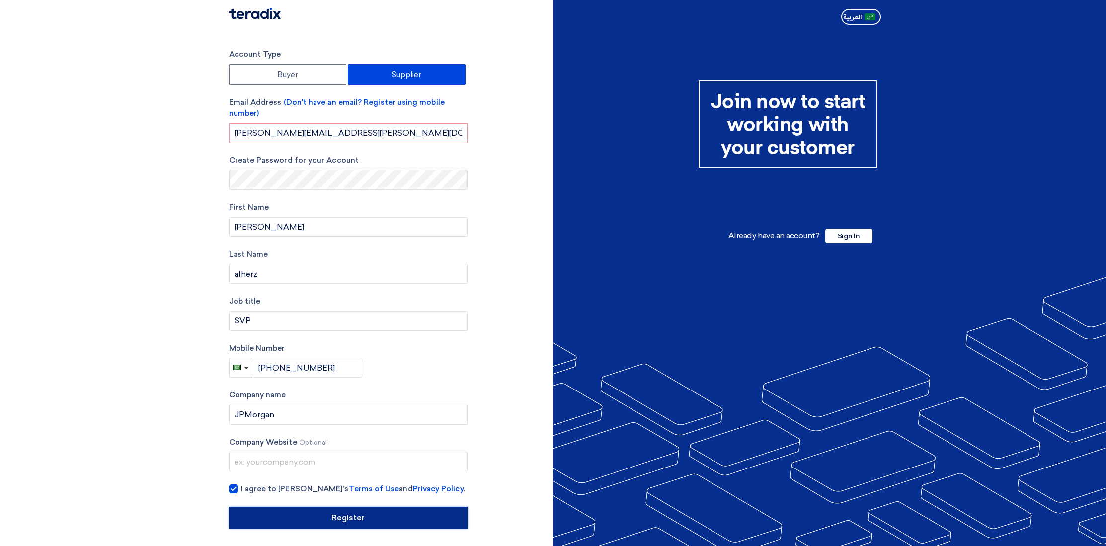
click at [360, 521] on input "Register" at bounding box center [348, 518] width 239 height 22
